Goal: Find specific page/section: Find specific page/section

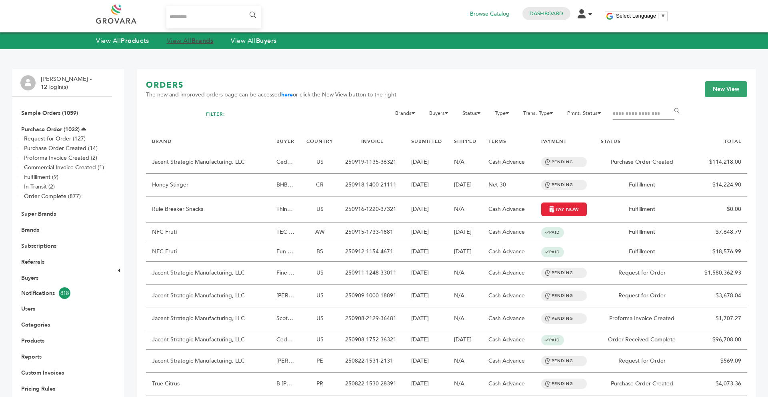
click at [197, 42] on strong "Brands" at bounding box center [203, 40] width 22 height 9
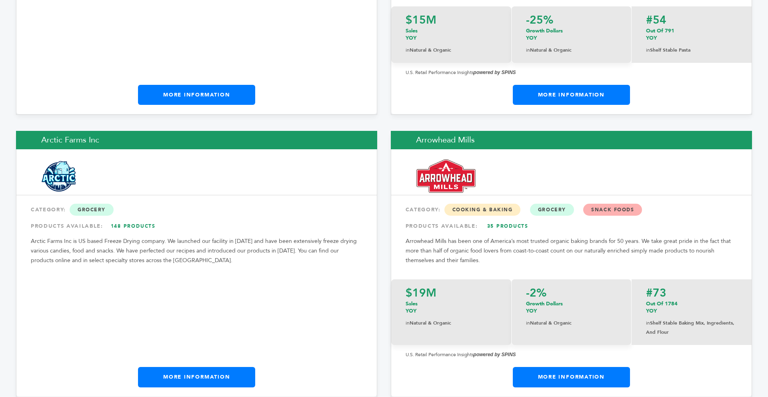
scroll to position [1173, 0]
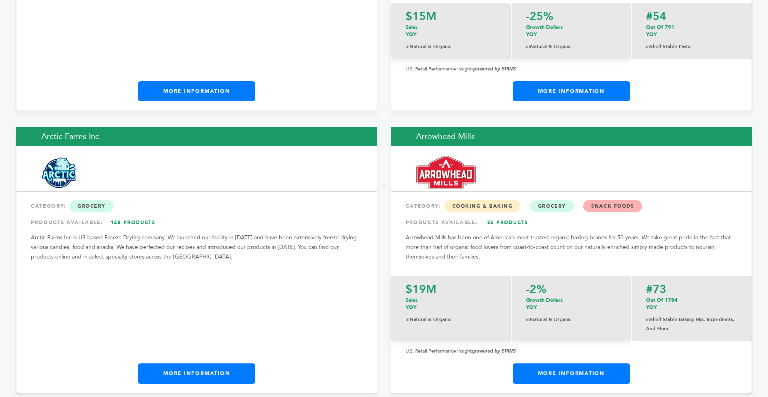
click at [176, 363] on link "More Information" at bounding box center [196, 373] width 117 height 20
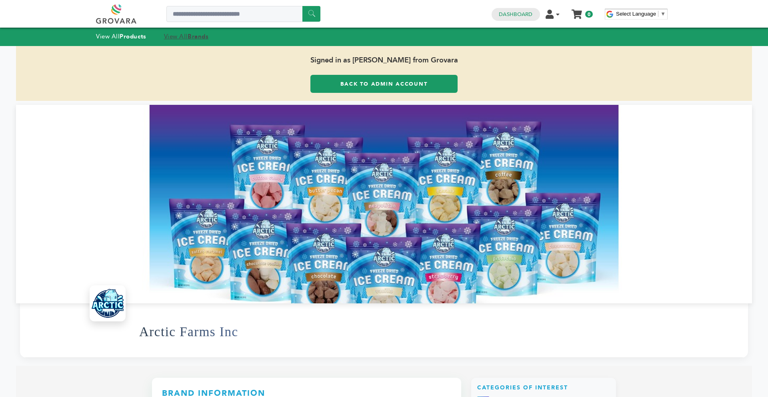
click at [204, 35] on strong "Brands" at bounding box center [198, 36] width 21 height 8
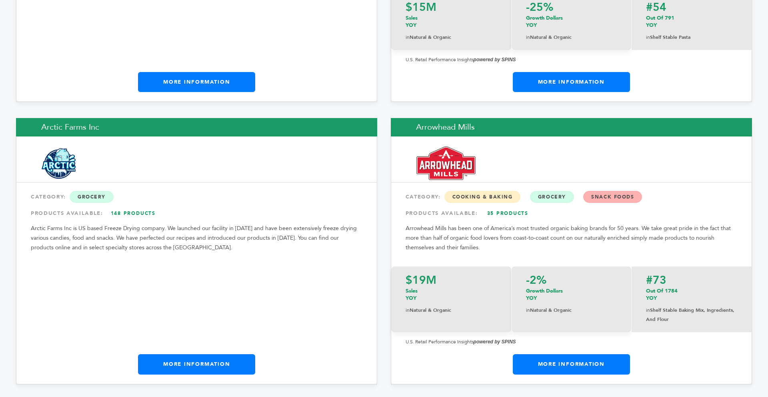
scroll to position [1184, 0]
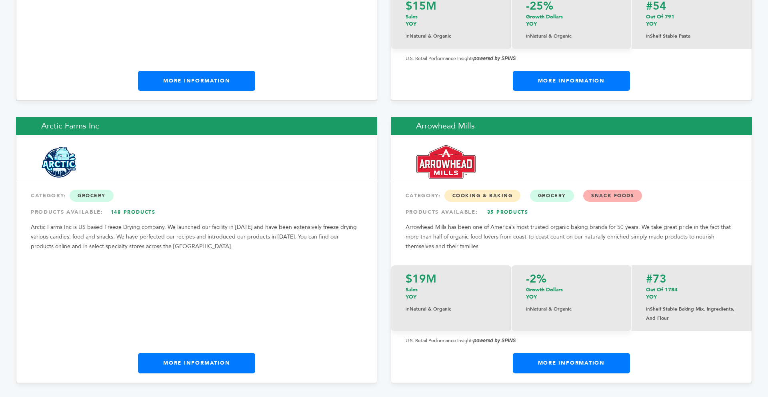
click at [603, 353] on link "More Information" at bounding box center [571, 363] width 117 height 20
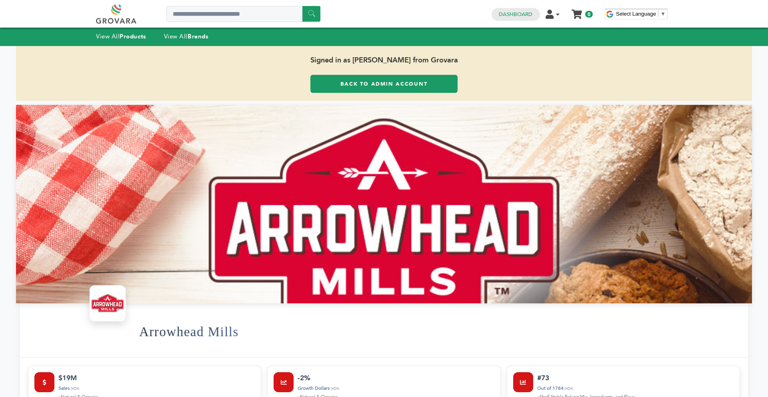
click at [413, 88] on link "Back to Admin Account" at bounding box center [383, 84] width 147 height 18
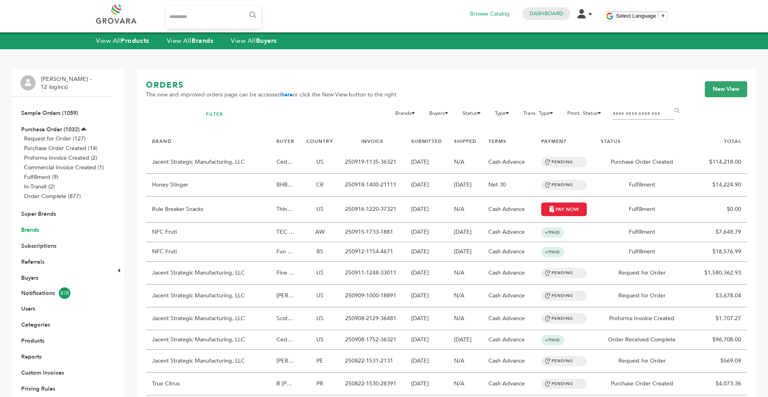
click at [34, 231] on link "Brands" at bounding box center [30, 230] width 18 height 8
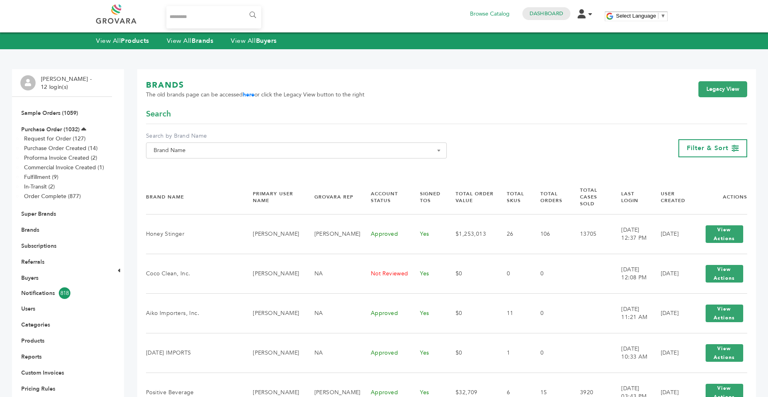
click at [246, 144] on span "Brand Name" at bounding box center [296, 150] width 301 height 16
click at [219, 166] on input "Search" at bounding box center [296, 165] width 297 height 10
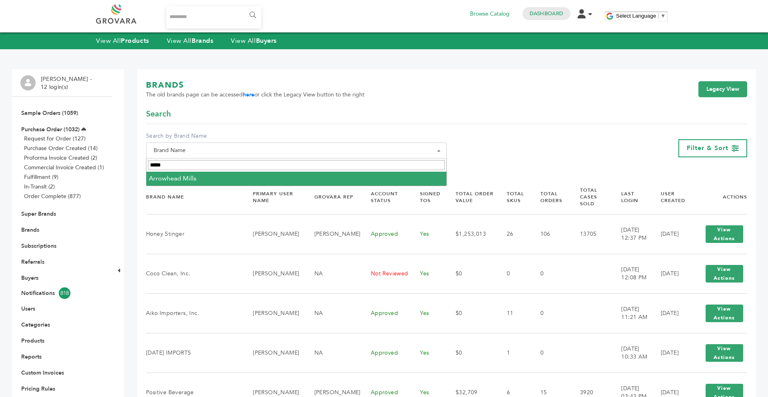
type input "*****"
select select "**********"
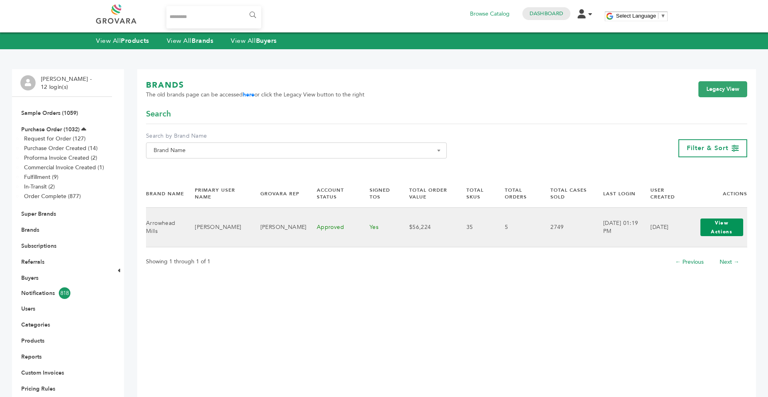
click at [733, 235] on button "View Actions" at bounding box center [721, 227] width 43 height 18
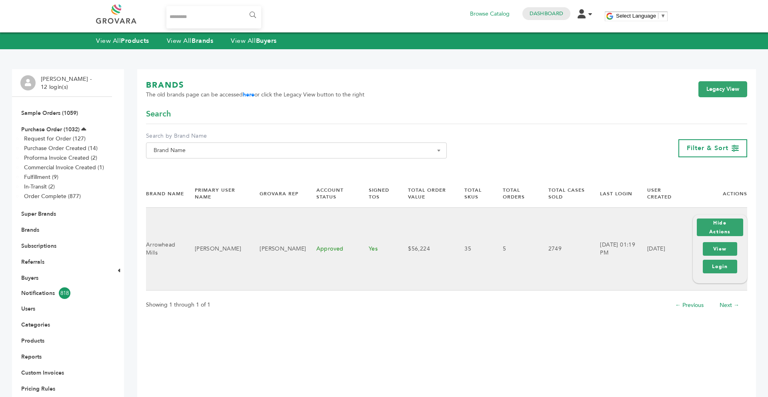
click at [709, 273] on div "View Login" at bounding box center [720, 257] width 38 height 35
click at [709, 271] on link "Login" at bounding box center [720, 267] width 34 height 14
